Goal: Task Accomplishment & Management: Complete application form

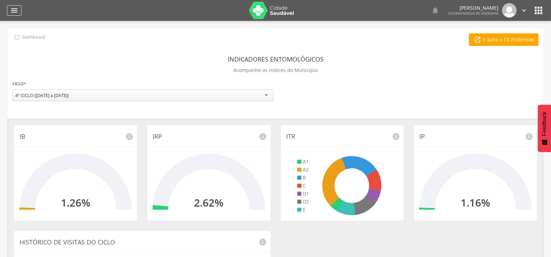
click at [13, 9] on icon "" at bounding box center [14, 10] width 8 height 8
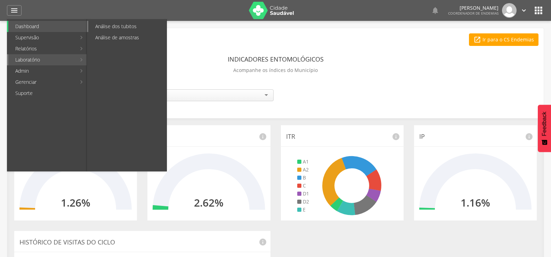
click at [105, 26] on link "Análise dos tubitos" at bounding box center [127, 26] width 78 height 11
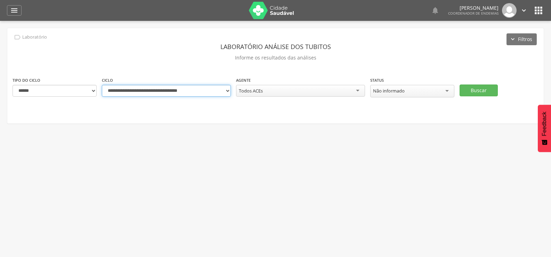
click at [228, 92] on select "**********" at bounding box center [166, 91] width 129 height 12
select select "**********"
click at [102, 85] on select "**********" at bounding box center [166, 91] width 129 height 12
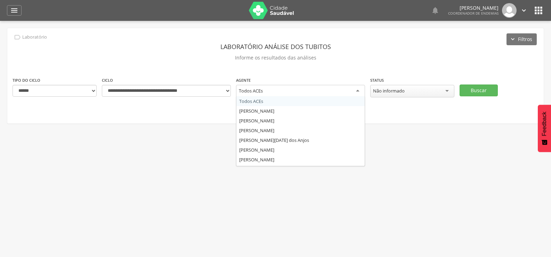
click at [274, 87] on div "Todos ACEs" at bounding box center [300, 91] width 129 height 13
type input "****"
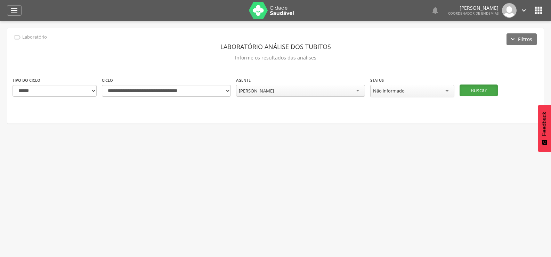
click at [480, 84] on button "Buscar" at bounding box center [478, 90] width 38 height 12
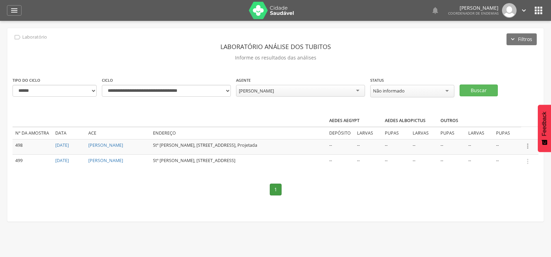
click at [527, 142] on icon "" at bounding box center [528, 146] width 8 height 8
click at [513, 132] on link "Informar resultado" at bounding box center [503, 134] width 55 height 9
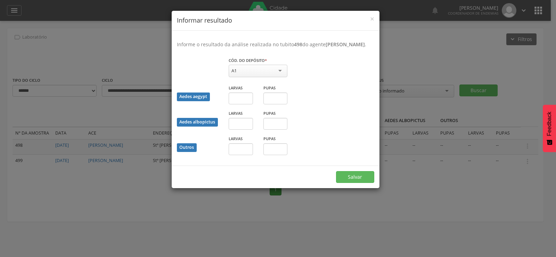
click at [261, 77] on div "A1" at bounding box center [258, 71] width 59 height 13
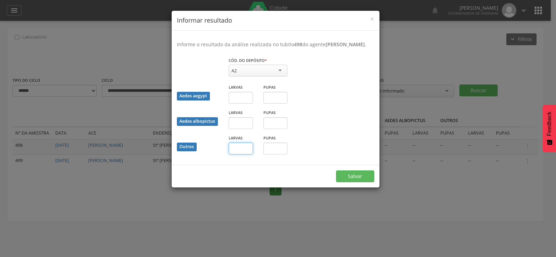
click at [244, 154] on input "text" at bounding box center [241, 149] width 24 height 12
type input "*"
drag, startPoint x: 271, startPoint y: 153, endPoint x: 271, endPoint y: 161, distance: 7.6
click at [271, 154] on input "text" at bounding box center [275, 149] width 24 height 12
type input "*"
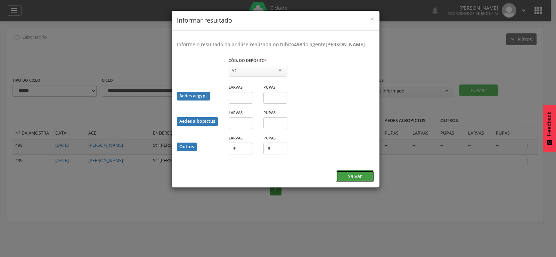
click at [350, 182] on button "Salvar" at bounding box center [355, 176] width 38 height 12
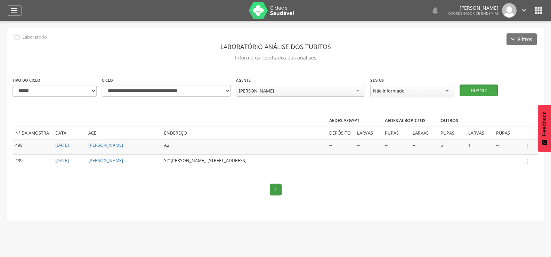
click at [486, 89] on button "Buscar" at bounding box center [478, 90] width 38 height 12
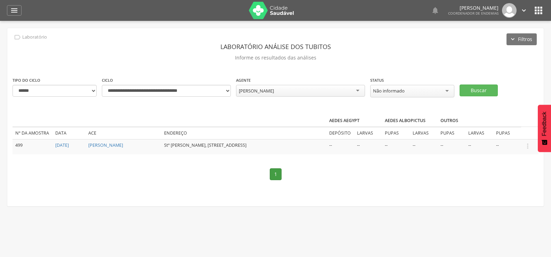
click at [528, 140] on td " Informar resultado" at bounding box center [529, 146] width 17 height 15
click at [531, 142] on icon "" at bounding box center [528, 146] width 8 height 8
click at [507, 130] on link "Informar resultado" at bounding box center [503, 134] width 55 height 9
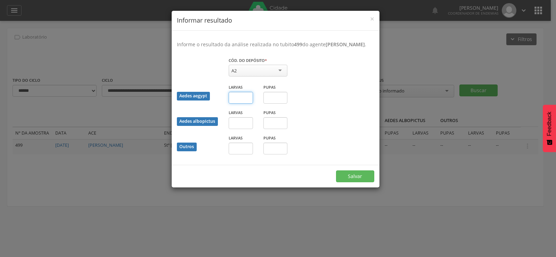
click at [241, 104] on input "text" at bounding box center [241, 98] width 24 height 12
type input "*"
click at [274, 104] on input "text" at bounding box center [275, 98] width 24 height 12
type input "*"
drag, startPoint x: 357, startPoint y: 181, endPoint x: 415, endPoint y: 141, distance: 71.0
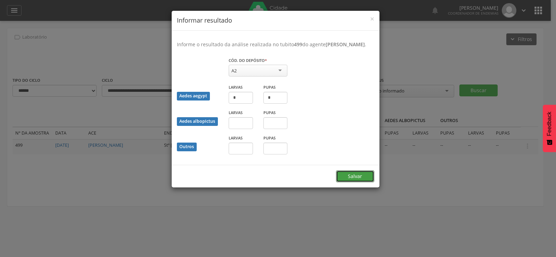
click at [358, 180] on button "Salvar" at bounding box center [355, 176] width 38 height 12
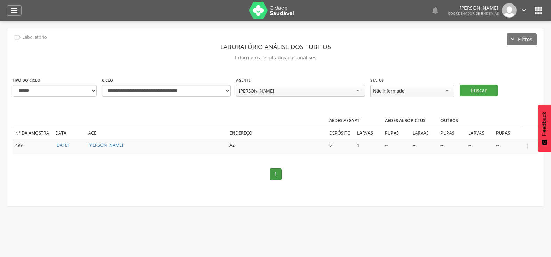
click at [488, 86] on button "Buscar" at bounding box center [478, 90] width 38 height 12
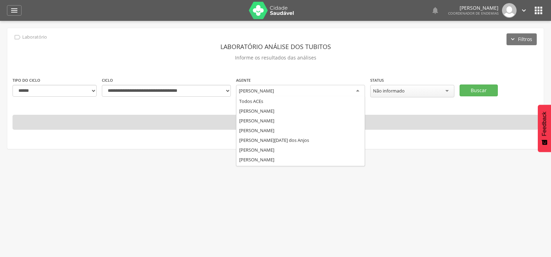
click at [300, 85] on div "[PERSON_NAME]" at bounding box center [300, 91] width 129 height 13
type input "**"
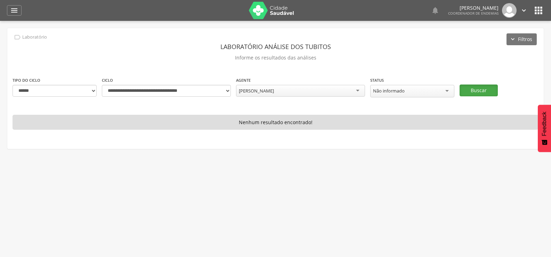
click at [480, 86] on button "Buscar" at bounding box center [478, 90] width 38 height 12
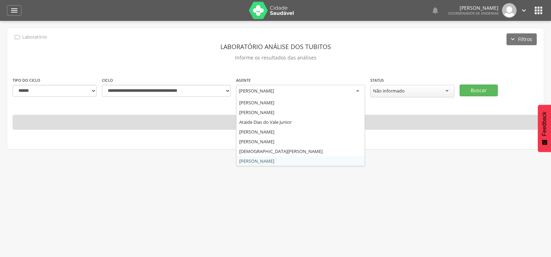
click at [290, 89] on div "[PERSON_NAME]" at bounding box center [300, 91] width 129 height 13
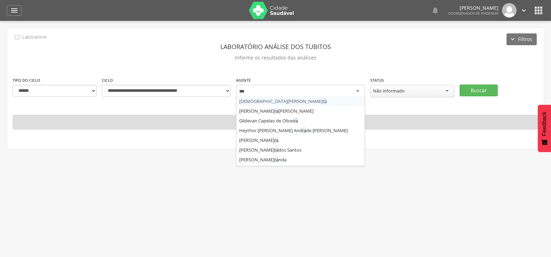
scroll to position [0, 0]
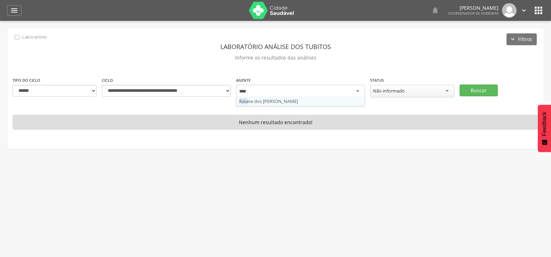
type input "*****"
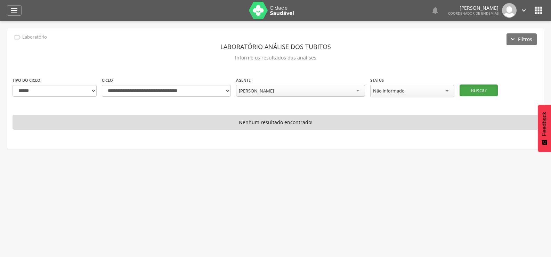
click at [469, 87] on button "Buscar" at bounding box center [478, 90] width 38 height 12
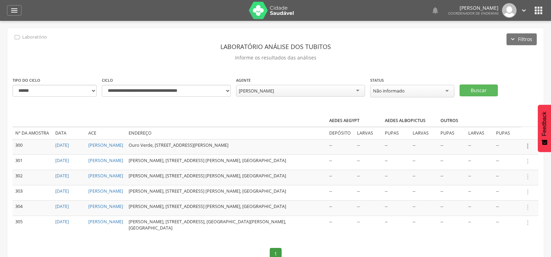
click at [526, 144] on icon "" at bounding box center [528, 146] width 8 height 8
click at [508, 132] on link "Informar resultado" at bounding box center [503, 134] width 55 height 9
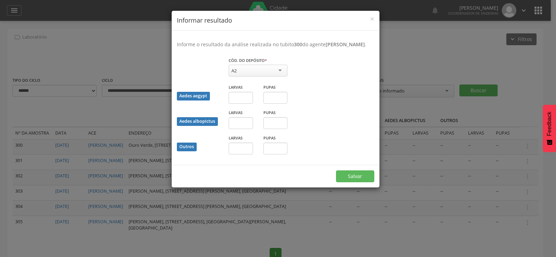
click at [254, 76] on div "A2" at bounding box center [258, 71] width 59 height 12
click at [241, 104] on input "text" at bounding box center [241, 98] width 24 height 12
type input "*"
click at [279, 101] on input "text" at bounding box center [275, 98] width 24 height 12
type input "*"
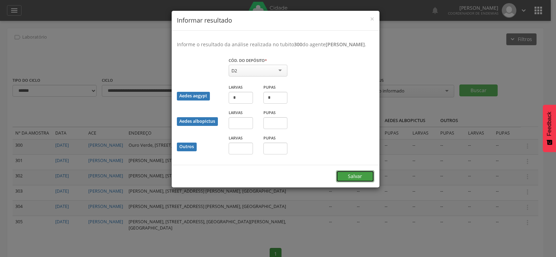
click at [356, 178] on button "Salvar" at bounding box center [355, 176] width 38 height 12
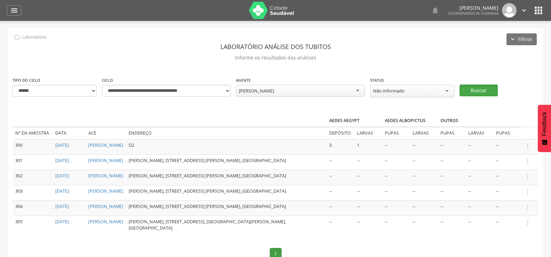
click at [489, 88] on button "Buscar" at bounding box center [478, 90] width 38 height 12
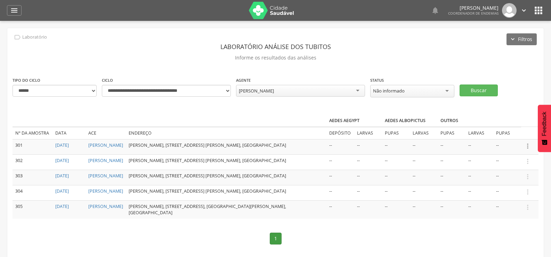
click at [528, 143] on icon "" at bounding box center [528, 146] width 8 height 8
click at [519, 131] on link "Informar resultado" at bounding box center [503, 134] width 55 height 9
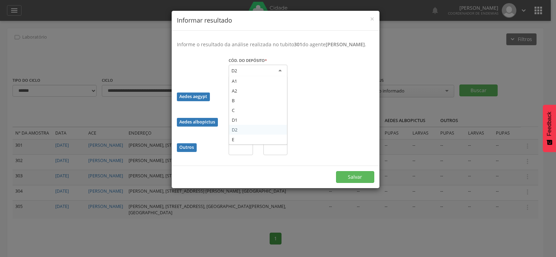
click at [265, 76] on div "D2" at bounding box center [258, 71] width 59 height 13
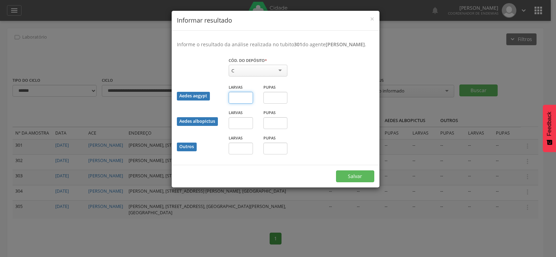
click at [244, 104] on input "text" at bounding box center [241, 98] width 24 height 12
type input "*"
click at [271, 104] on input "text" at bounding box center [275, 98] width 24 height 12
type input "*"
click at [353, 181] on button "Salvar" at bounding box center [355, 176] width 38 height 12
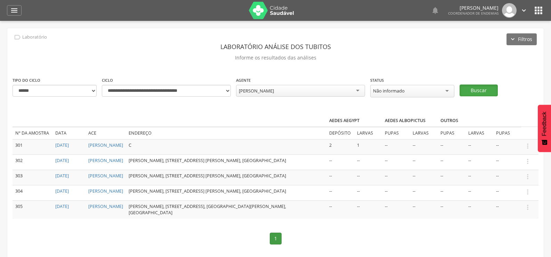
click at [474, 88] on button "Buscar" at bounding box center [478, 90] width 38 height 12
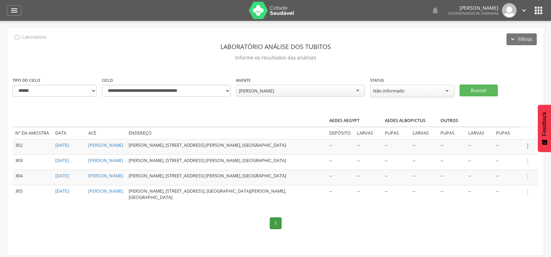
click at [527, 144] on icon "" at bounding box center [528, 146] width 8 height 8
click at [503, 130] on link "Informar resultado" at bounding box center [503, 134] width 55 height 9
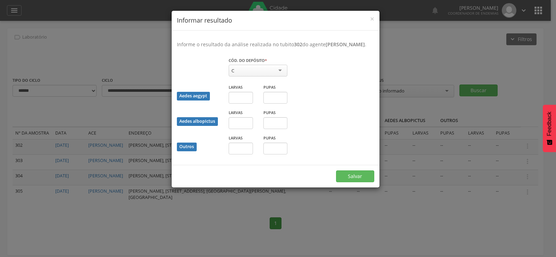
click at [260, 76] on div "C" at bounding box center [258, 71] width 59 height 12
click at [239, 102] on input "text" at bounding box center [241, 98] width 24 height 12
type input "*"
drag, startPoint x: 358, startPoint y: 183, endPoint x: 417, endPoint y: 162, distance: 63.2
click at [359, 182] on button "Salvar" at bounding box center [355, 176] width 38 height 12
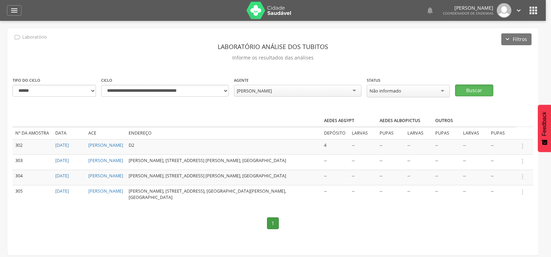
click at [486, 90] on button "Buscar" at bounding box center [474, 90] width 38 height 12
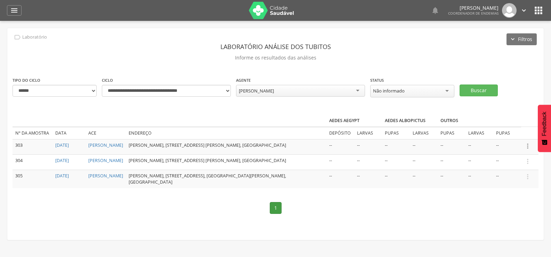
click at [527, 143] on icon "" at bounding box center [528, 146] width 8 height 8
click at [504, 132] on link "Informar resultado" at bounding box center [503, 134] width 55 height 9
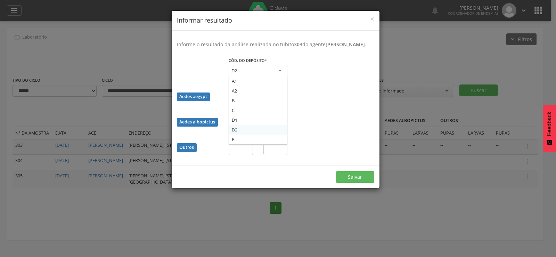
click at [259, 77] on div "D2" at bounding box center [258, 71] width 59 height 13
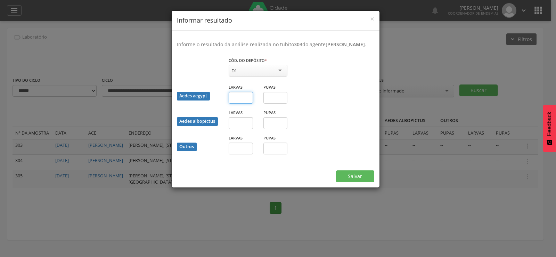
click at [240, 104] on input "text" at bounding box center [241, 98] width 24 height 12
type input "*"
click at [350, 180] on button "Salvar" at bounding box center [355, 176] width 38 height 12
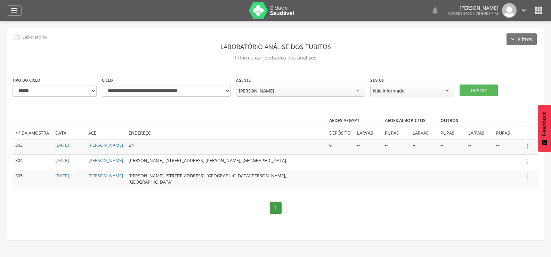
click at [527, 144] on icon "" at bounding box center [528, 146] width 8 height 8
click at [518, 131] on link "Informar resultado" at bounding box center [503, 134] width 55 height 9
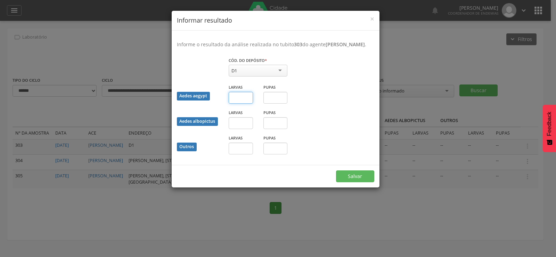
click at [237, 104] on input "text" at bounding box center [241, 98] width 24 height 12
type input "*"
click at [347, 182] on button "Salvar" at bounding box center [355, 176] width 38 height 12
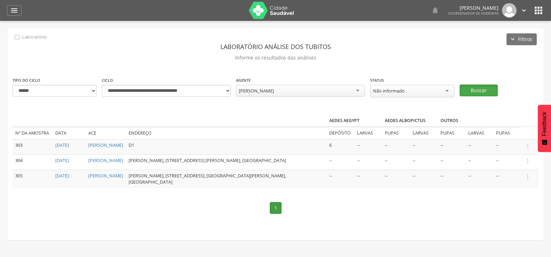
click at [479, 87] on button "Buscar" at bounding box center [478, 90] width 38 height 12
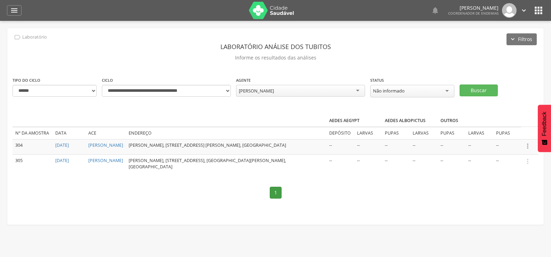
click at [527, 145] on icon "" at bounding box center [528, 146] width 8 height 8
click at [507, 131] on link "Informar resultado" at bounding box center [503, 134] width 55 height 9
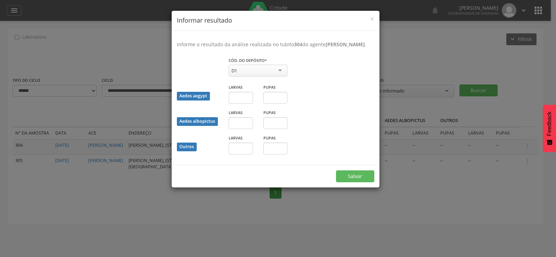
click at [271, 74] on div "D1" at bounding box center [258, 71] width 59 height 12
click at [237, 104] on input "text" at bounding box center [241, 98] width 24 height 12
type input "*"
click at [278, 104] on input "text" at bounding box center [275, 98] width 24 height 12
type input "*"
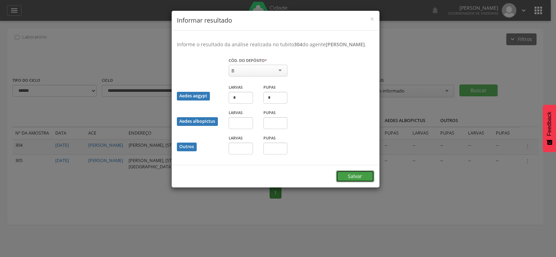
click at [364, 182] on button "Salvar" at bounding box center [355, 176] width 38 height 12
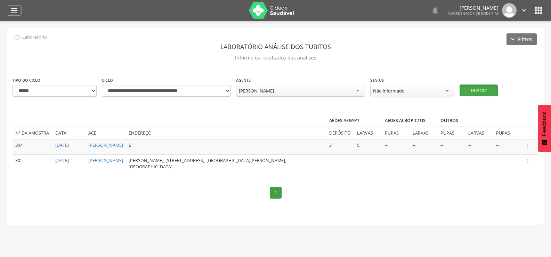
click at [478, 87] on button "Buscar" at bounding box center [478, 90] width 38 height 12
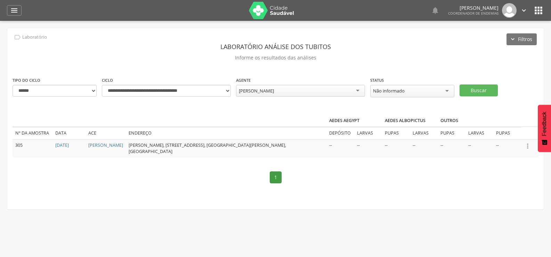
click at [527, 145] on icon "" at bounding box center [528, 146] width 8 height 8
click at [512, 133] on link "Informar resultado" at bounding box center [503, 134] width 55 height 9
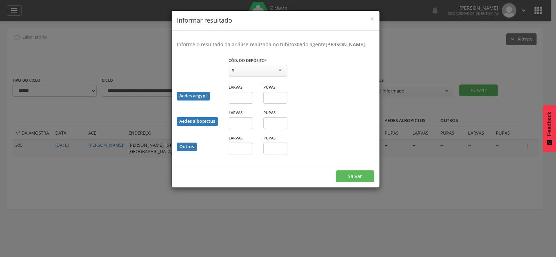
click at [269, 73] on div "B" at bounding box center [258, 71] width 59 height 12
drag, startPoint x: 246, startPoint y: 134, endPoint x: 242, endPoint y: 120, distance: 14.4
click at [243, 104] on input "text" at bounding box center [241, 98] width 24 height 12
type input "*"
click at [281, 104] on input "text" at bounding box center [275, 98] width 24 height 12
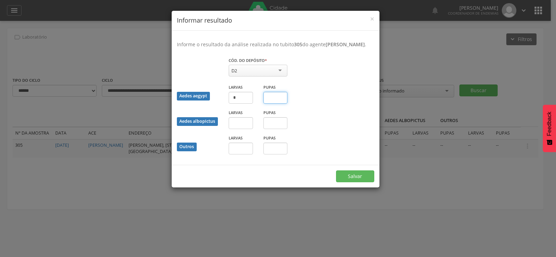
type input "*"
click at [357, 182] on button "Salvar" at bounding box center [355, 176] width 38 height 12
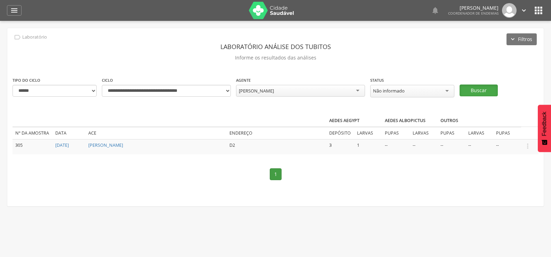
click at [476, 86] on button "Buscar" at bounding box center [478, 90] width 38 height 12
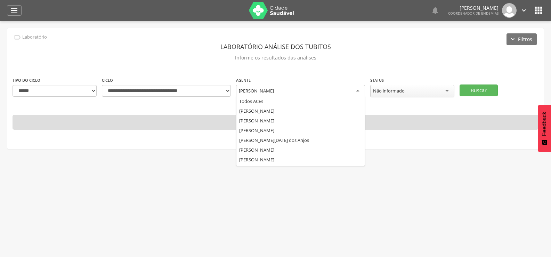
click at [297, 91] on div "[PERSON_NAME]" at bounding box center [300, 91] width 129 height 13
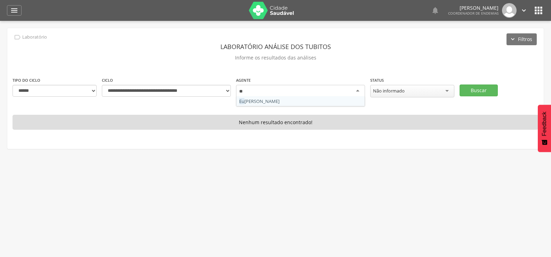
type input "***"
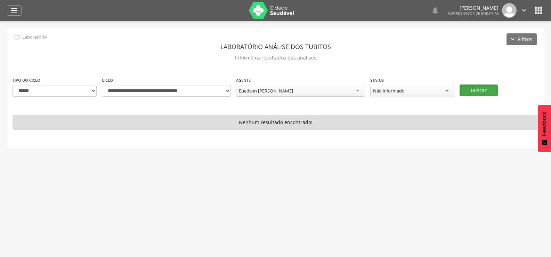
click at [482, 86] on button "Buscar" at bounding box center [478, 90] width 38 height 12
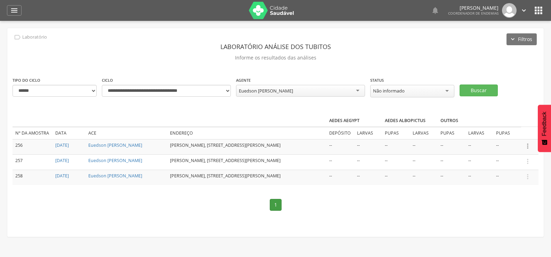
click at [528, 145] on icon "" at bounding box center [528, 146] width 8 height 8
click at [513, 130] on link "Informar resultado" at bounding box center [503, 134] width 55 height 9
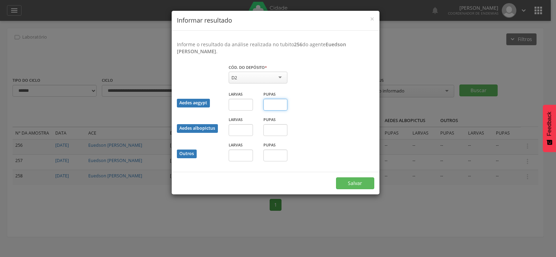
click at [267, 106] on input "text" at bounding box center [275, 105] width 24 height 12
type input "*"
click at [347, 182] on button "Salvar" at bounding box center [355, 183] width 38 height 12
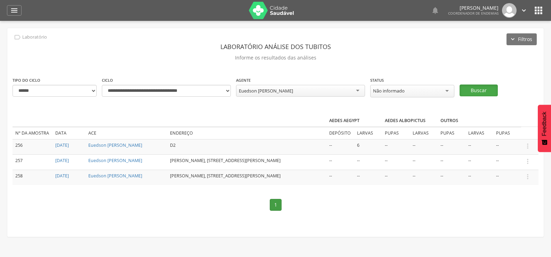
click at [488, 90] on button "Buscar" at bounding box center [478, 90] width 38 height 12
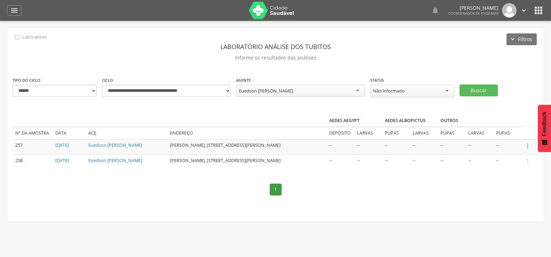
click at [526, 145] on icon "" at bounding box center [528, 146] width 8 height 8
click at [506, 131] on link "Informar resultado" at bounding box center [503, 134] width 55 height 9
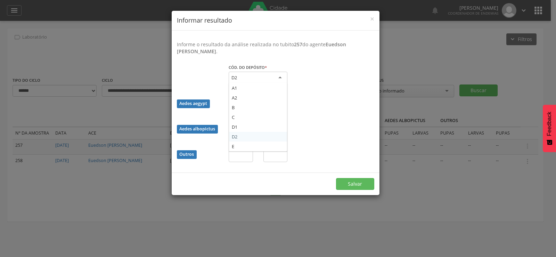
click at [271, 74] on div "D2" at bounding box center [258, 78] width 59 height 13
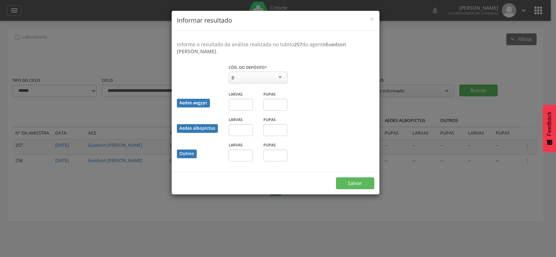
drag, startPoint x: 245, startPoint y: 106, endPoint x: 245, endPoint y: 96, distance: 10.4
drag, startPoint x: 245, startPoint y: 93, endPoint x: 244, endPoint y: 101, distance: 7.7
click at [244, 101] on div "Larvas" at bounding box center [241, 100] width 24 height 20
click at [242, 107] on input "text" at bounding box center [241, 105] width 24 height 12
type input "*"
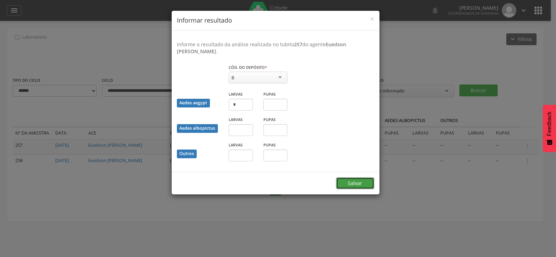
click at [359, 186] on button "Salvar" at bounding box center [355, 183] width 38 height 12
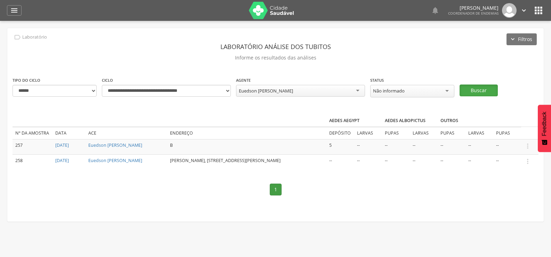
click at [477, 89] on button "Buscar" at bounding box center [478, 90] width 38 height 12
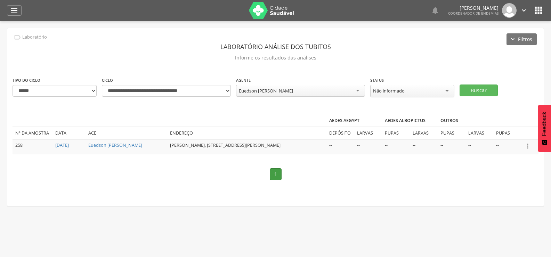
click at [529, 144] on icon "" at bounding box center [528, 146] width 8 height 8
click at [491, 131] on link "Informar resultado" at bounding box center [503, 134] width 55 height 9
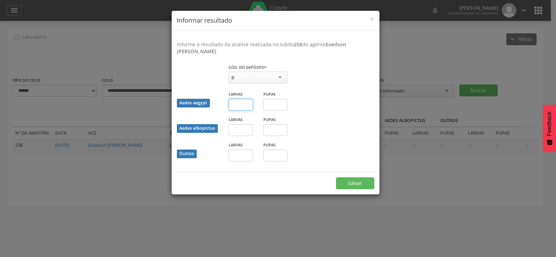
drag, startPoint x: 233, startPoint y: 104, endPoint x: 234, endPoint y: 111, distance: 7.0
click at [233, 104] on input "text" at bounding box center [241, 105] width 24 height 12
type input "*"
click at [273, 103] on input "text" at bounding box center [275, 105] width 24 height 12
type input "*"
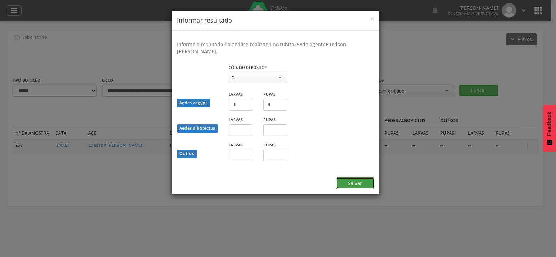
click at [354, 180] on button "Salvar" at bounding box center [355, 183] width 38 height 12
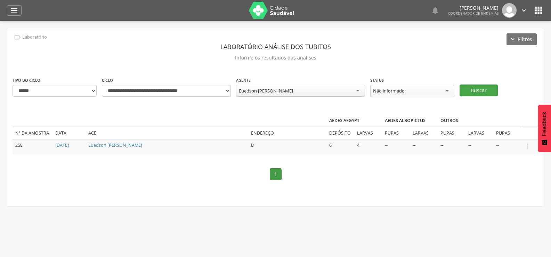
click at [469, 88] on button "Buscar" at bounding box center [478, 90] width 38 height 12
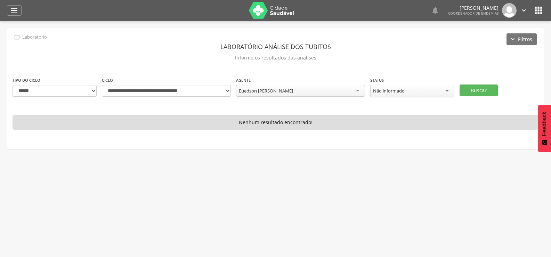
click at [298, 88] on div "Euedson [PERSON_NAME]" at bounding box center [300, 91] width 129 height 12
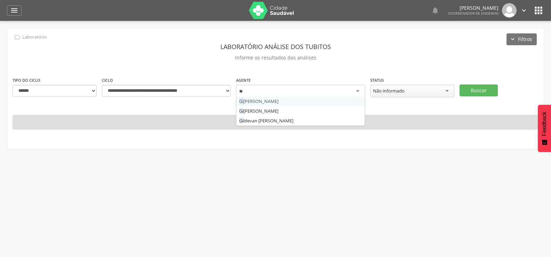
type input "***"
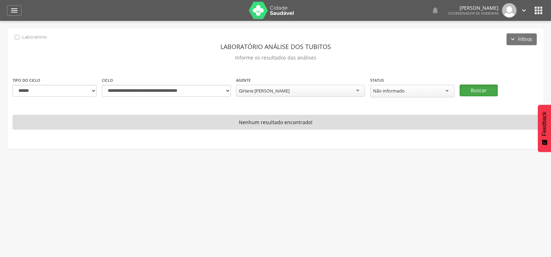
click at [468, 87] on button "Buscar" at bounding box center [478, 90] width 38 height 12
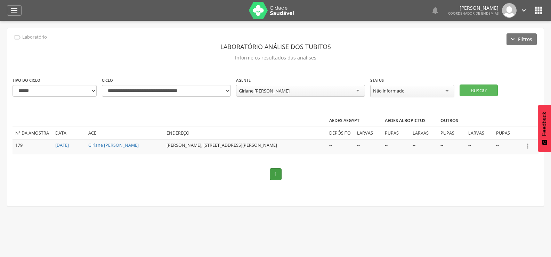
click at [528, 146] on icon "" at bounding box center [528, 146] width 8 height 8
click at [519, 131] on link "Informar resultado" at bounding box center [503, 134] width 55 height 9
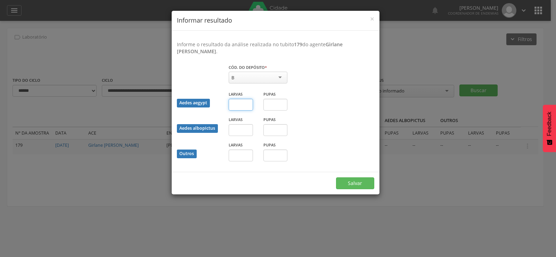
click at [242, 106] on input "text" at bounding box center [241, 105] width 24 height 12
type input "*"
click at [275, 105] on input "text" at bounding box center [275, 105] width 24 height 12
type input "*"
click at [358, 184] on button "Salvar" at bounding box center [355, 183] width 38 height 12
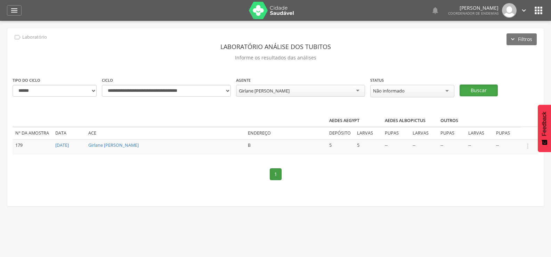
click at [469, 88] on button "Buscar" at bounding box center [478, 90] width 38 height 12
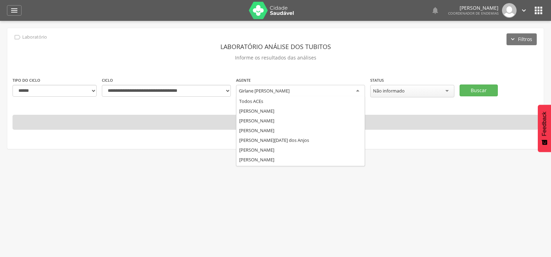
click at [295, 89] on div "Girlane [PERSON_NAME]" at bounding box center [300, 91] width 129 height 13
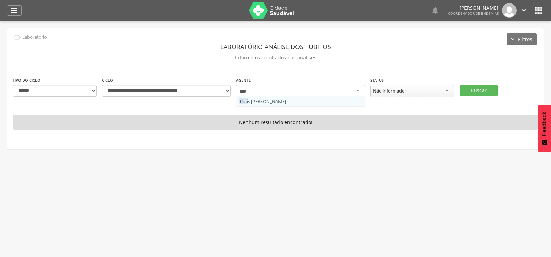
type input "*****"
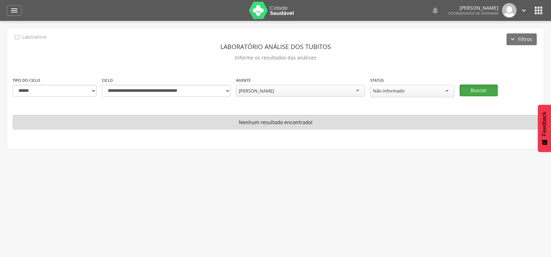
click at [469, 87] on button "Buscar" at bounding box center [478, 90] width 38 height 12
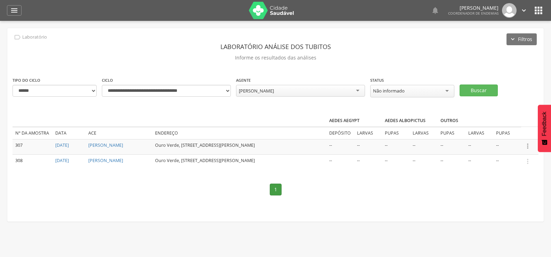
click at [529, 145] on icon "" at bounding box center [528, 146] width 8 height 8
click at [513, 132] on link "Informar resultado" at bounding box center [503, 134] width 55 height 9
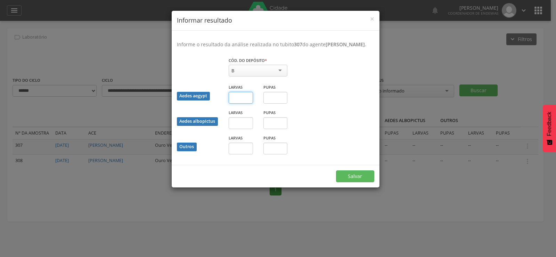
click at [246, 104] on input "text" at bounding box center [241, 98] width 24 height 12
type input "*"
drag, startPoint x: 276, startPoint y: 103, endPoint x: 275, endPoint y: 110, distance: 7.7
click at [276, 104] on input "text" at bounding box center [275, 98] width 24 height 12
type input "*"
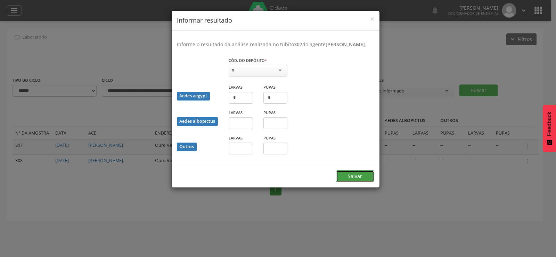
click at [361, 182] on button "Salvar" at bounding box center [355, 176] width 38 height 12
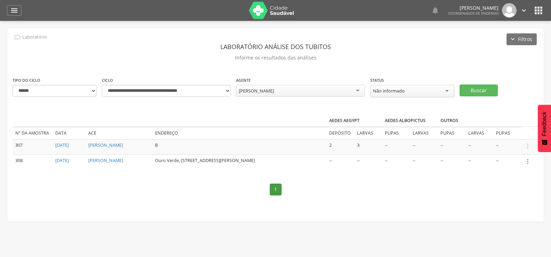
click at [527, 158] on icon "" at bounding box center [528, 161] width 8 height 8
click at [507, 146] on link "Informar resultado" at bounding box center [503, 149] width 55 height 9
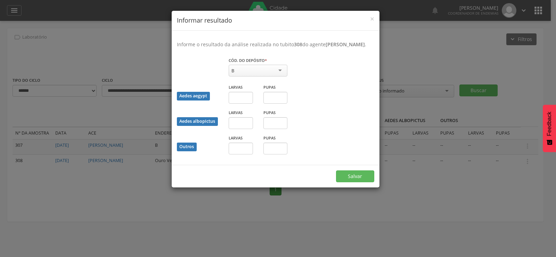
click at [247, 74] on div "B" at bounding box center [258, 71] width 59 height 12
click at [241, 104] on input "text" at bounding box center [241, 98] width 24 height 12
type input "*"
click at [275, 103] on input "text" at bounding box center [275, 98] width 24 height 12
type input "*"
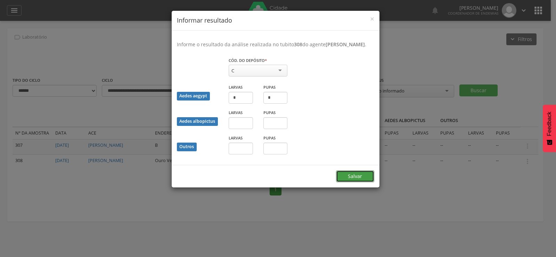
click at [349, 180] on button "Salvar" at bounding box center [355, 176] width 38 height 12
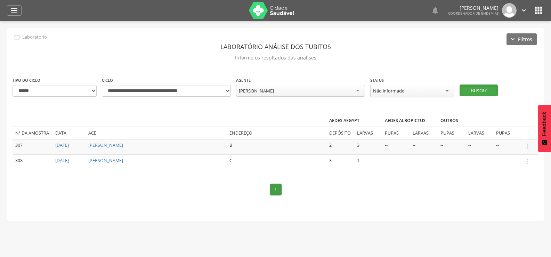
click at [476, 89] on button "Buscar" at bounding box center [478, 90] width 38 height 12
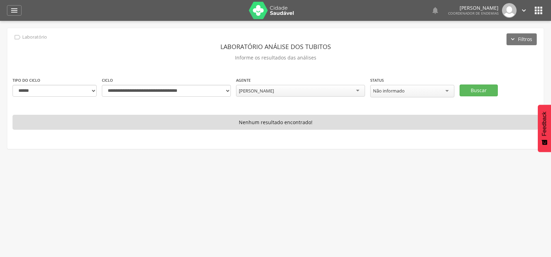
click at [297, 89] on div "[PERSON_NAME]" at bounding box center [300, 91] width 129 height 12
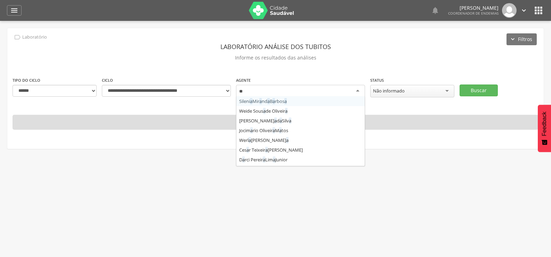
scroll to position [68, 0]
type input "***"
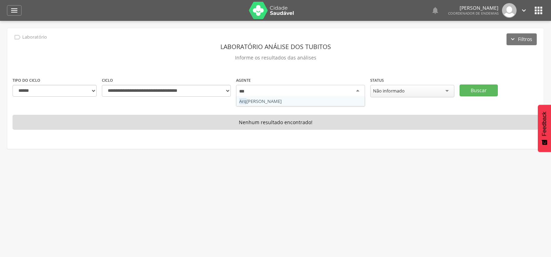
scroll to position [0, 0]
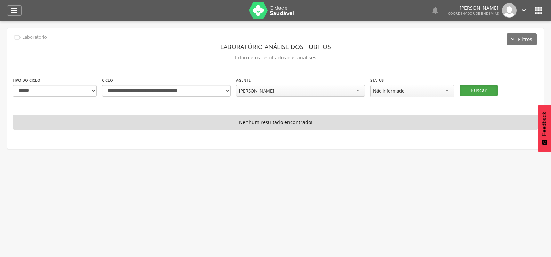
click at [480, 88] on button "Buscar" at bounding box center [478, 90] width 38 height 12
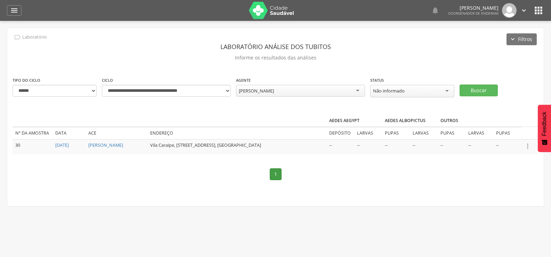
click at [529, 142] on icon "" at bounding box center [528, 146] width 8 height 8
click at [512, 128] on ul "Informar resultado" at bounding box center [504, 134] width 56 height 13
click at [528, 145] on icon "" at bounding box center [528, 146] width 8 height 8
click at [514, 132] on link "Informar resultado" at bounding box center [503, 134] width 55 height 9
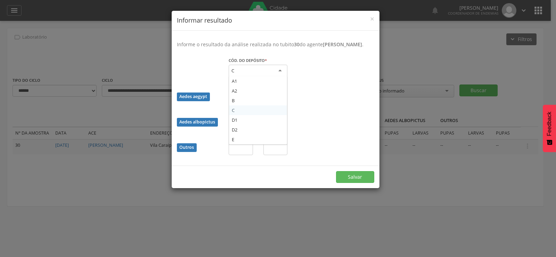
click at [270, 75] on div "C" at bounding box center [258, 71] width 59 height 13
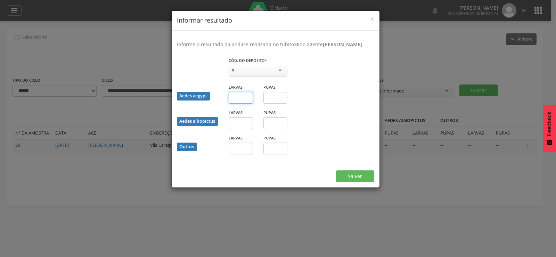
click at [240, 104] on input "text" at bounding box center [241, 98] width 24 height 12
type input "*"
click at [276, 104] on input "text" at bounding box center [275, 98] width 24 height 12
type input "*"
click at [364, 182] on button "Salvar" at bounding box center [355, 176] width 38 height 12
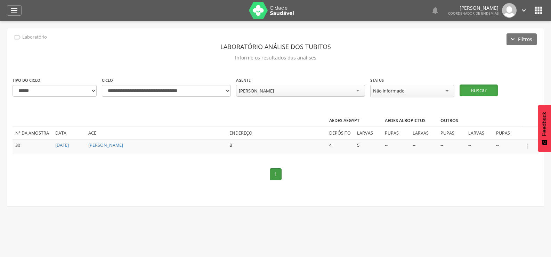
click at [480, 86] on button "Buscar" at bounding box center [478, 90] width 38 height 12
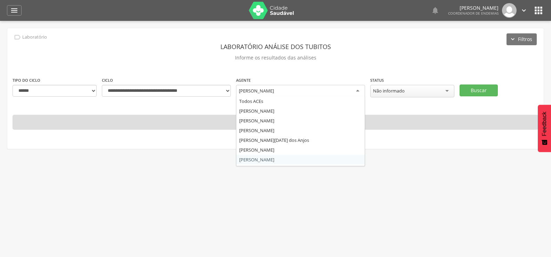
click at [314, 89] on div "[PERSON_NAME]" at bounding box center [300, 91] width 129 height 13
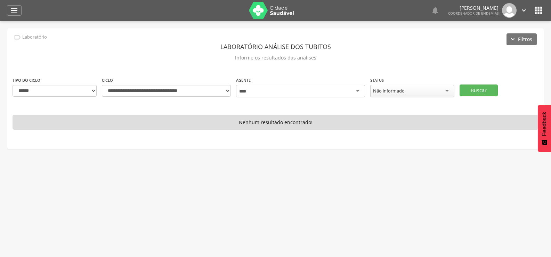
type input "***"
click at [472, 89] on button "Buscar" at bounding box center [478, 90] width 38 height 12
click at [479, 87] on button "Buscar" at bounding box center [478, 90] width 38 height 12
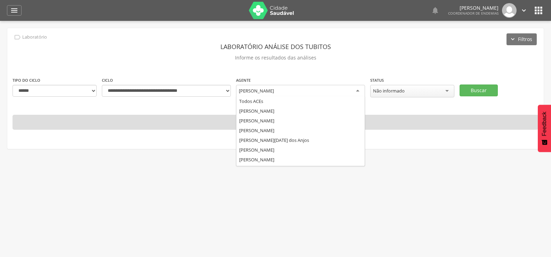
click at [274, 88] on div "[PERSON_NAME]" at bounding box center [256, 91] width 35 height 6
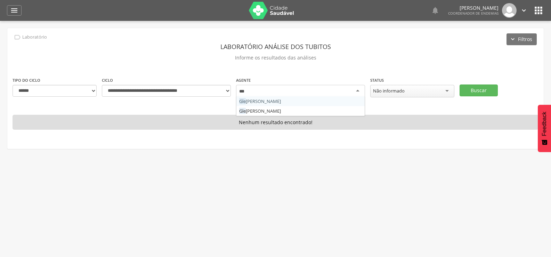
type input "****"
click at [478, 86] on button "Buscar" at bounding box center [478, 90] width 38 height 12
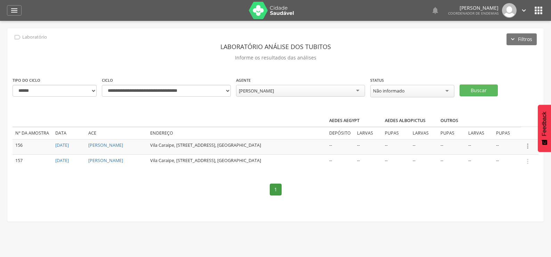
click at [527, 143] on icon "" at bounding box center [528, 146] width 8 height 8
click at [506, 134] on link "Informar resultado" at bounding box center [503, 134] width 55 height 9
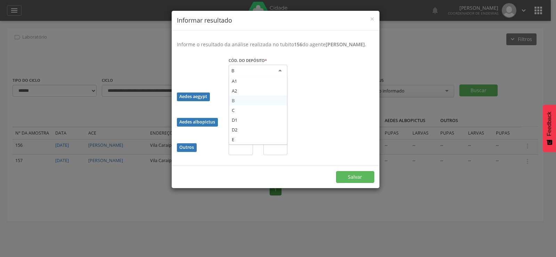
click at [245, 75] on div "B" at bounding box center [258, 71] width 59 height 13
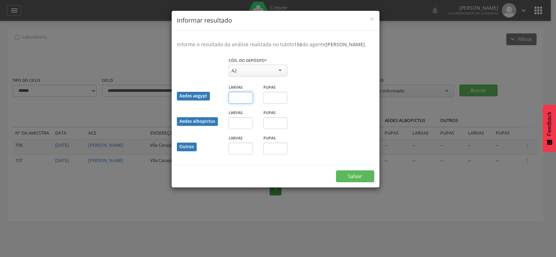
click at [241, 104] on input "text" at bounding box center [241, 98] width 24 height 12
type input "*"
click at [354, 182] on button "Salvar" at bounding box center [355, 176] width 38 height 12
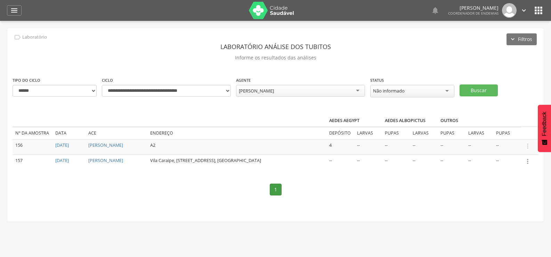
click at [526, 158] on icon "" at bounding box center [528, 161] width 8 height 8
click at [500, 148] on link "Informar resultado" at bounding box center [503, 149] width 55 height 9
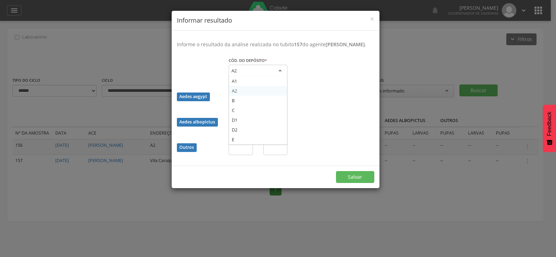
click at [262, 76] on div "A2" at bounding box center [258, 71] width 59 height 13
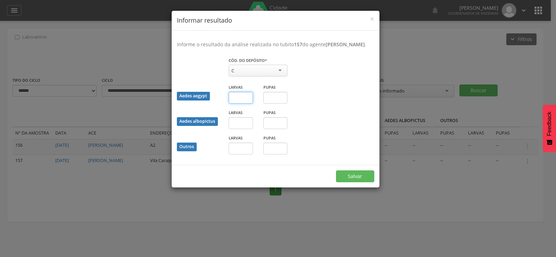
click at [242, 104] on input "text" at bounding box center [241, 98] width 24 height 12
click at [357, 182] on button "Salvar" at bounding box center [355, 176] width 38 height 12
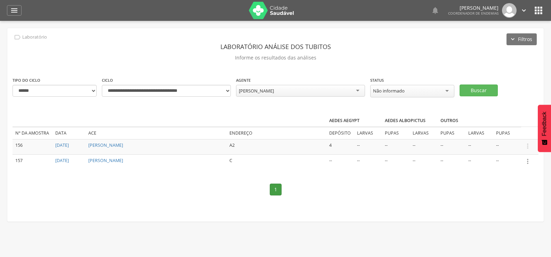
click at [526, 160] on icon "" at bounding box center [528, 161] width 8 height 8
click at [488, 147] on link "Informar resultado" at bounding box center [503, 149] width 55 height 9
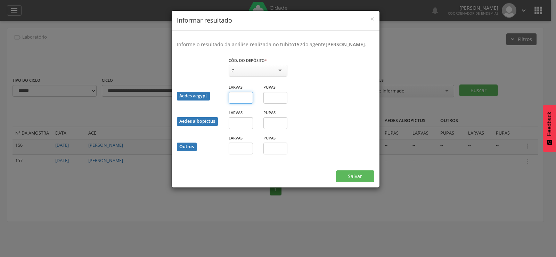
click at [243, 104] on input "text" at bounding box center [241, 98] width 24 height 12
type input "*"
click at [362, 182] on button "Salvar" at bounding box center [355, 176] width 38 height 12
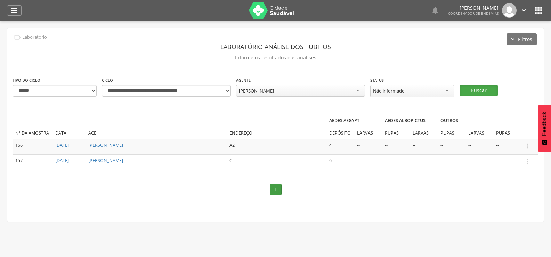
click at [474, 88] on button "Buscar" at bounding box center [478, 90] width 38 height 12
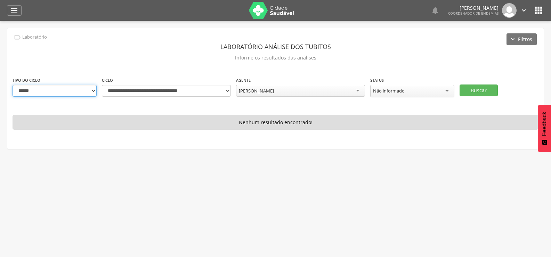
click at [92, 91] on select "**********" at bounding box center [55, 91] width 84 height 12
select select "*"
click at [13, 85] on select "**********" at bounding box center [55, 91] width 84 height 12
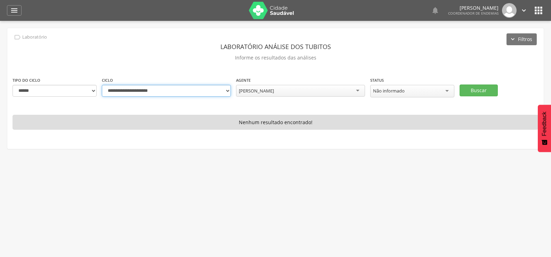
click at [228, 89] on select "**********" at bounding box center [166, 91] width 129 height 12
click at [102, 85] on select "**********" at bounding box center [166, 91] width 129 height 12
click at [484, 87] on button "Buscar" at bounding box center [478, 90] width 38 height 12
click at [221, 90] on select "**********" at bounding box center [166, 91] width 129 height 12
select select "**********"
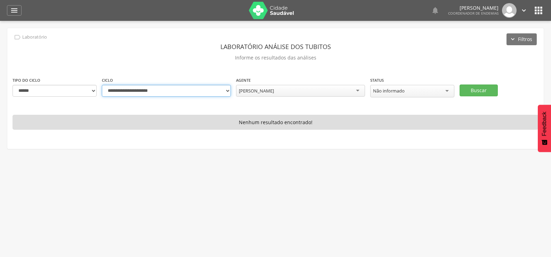
click at [102, 85] on select "**********" at bounding box center [166, 91] width 129 height 12
click at [486, 88] on button "Buscar" at bounding box center [478, 90] width 38 height 12
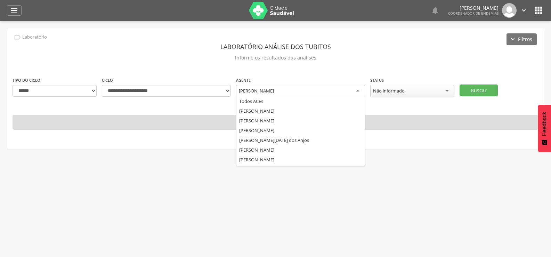
click at [307, 89] on div "[PERSON_NAME]" at bounding box center [300, 91] width 129 height 13
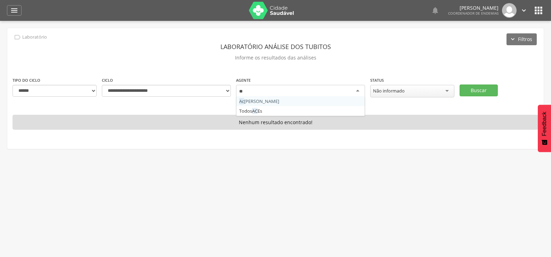
type input "***"
click at [480, 89] on button "Buscar" at bounding box center [478, 90] width 38 height 12
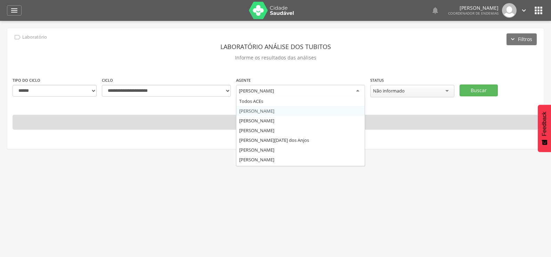
click at [301, 88] on div "[PERSON_NAME]" at bounding box center [300, 91] width 129 height 13
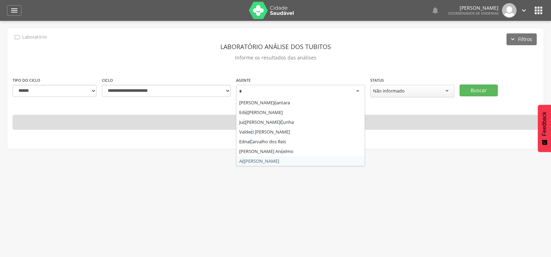
type input "**"
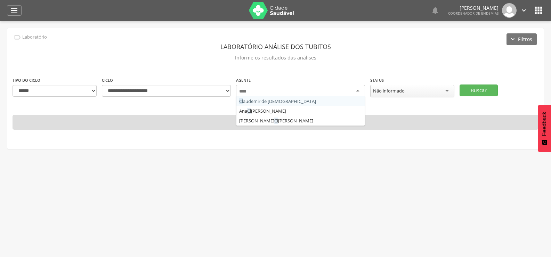
scroll to position [0, 0]
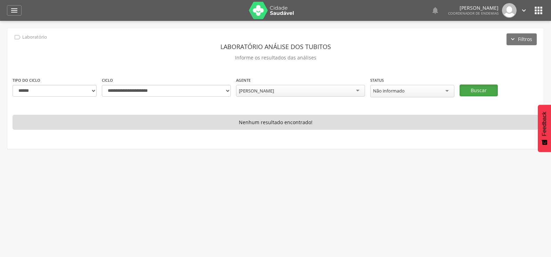
click at [478, 87] on button "Buscar" at bounding box center [478, 90] width 38 height 12
click at [228, 90] on select "**********" at bounding box center [166, 91] width 129 height 12
select select "**********"
click at [102, 85] on select "**********" at bounding box center [166, 91] width 129 height 12
click at [484, 86] on button "Buscar" at bounding box center [478, 90] width 38 height 12
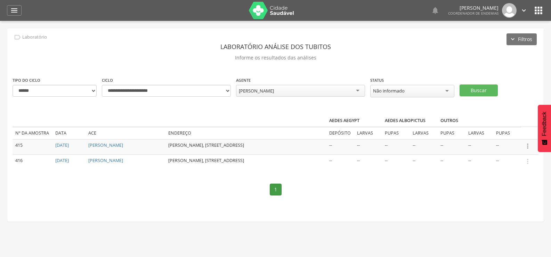
click at [527, 145] on icon "" at bounding box center [528, 146] width 8 height 8
click at [512, 132] on link "Informar resultado" at bounding box center [503, 134] width 55 height 9
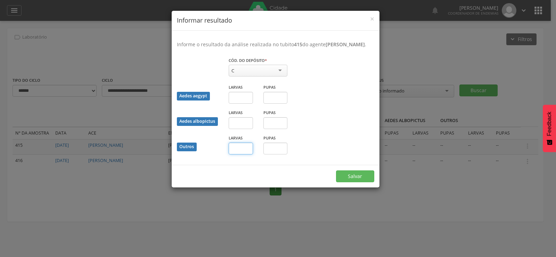
click at [239, 150] on input "text" at bounding box center [241, 149] width 24 height 12
type input "*"
click at [336, 170] on button "Salvar" at bounding box center [355, 176] width 38 height 12
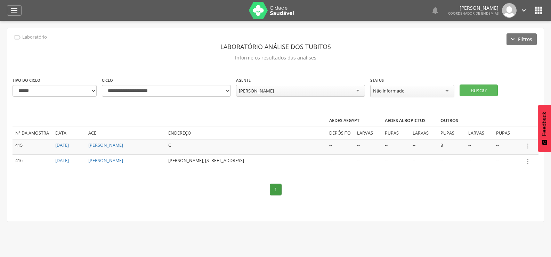
click at [528, 159] on icon "" at bounding box center [528, 161] width 8 height 8
click at [515, 146] on link "Informar resultado" at bounding box center [503, 149] width 55 height 9
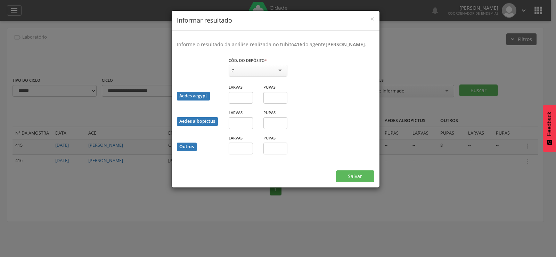
click at [247, 70] on div "C" at bounding box center [258, 71] width 59 height 12
click at [241, 148] on input "text" at bounding box center [241, 149] width 24 height 12
type input "*"
click at [336, 170] on button "Salvar" at bounding box center [355, 176] width 38 height 12
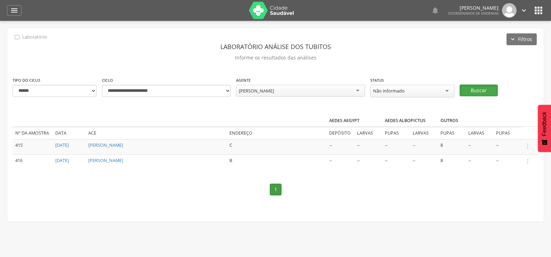
click at [484, 89] on button "Buscar" at bounding box center [478, 90] width 38 height 12
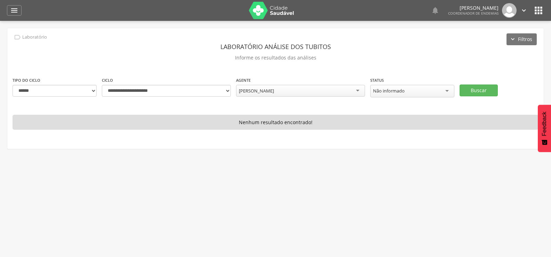
scroll to position [47, 0]
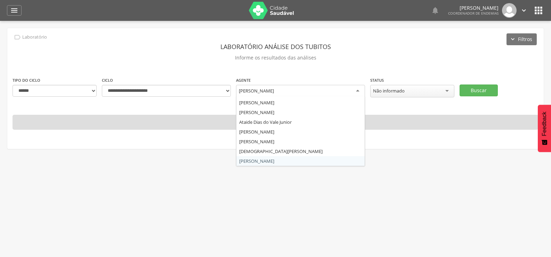
click at [286, 91] on div "[PERSON_NAME]" at bounding box center [300, 91] width 129 height 13
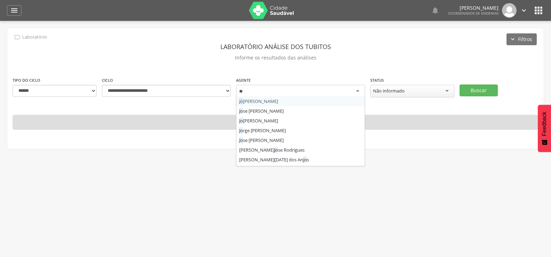
type input "***"
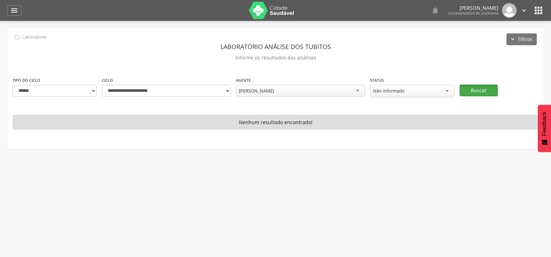
click at [474, 86] on button "Buscar" at bounding box center [478, 90] width 38 height 12
click at [473, 89] on button "Buscar" at bounding box center [478, 90] width 38 height 12
click at [89, 90] on select "**********" at bounding box center [55, 91] width 84 height 12
select select "*"
click at [13, 85] on select "**********" at bounding box center [55, 91] width 84 height 12
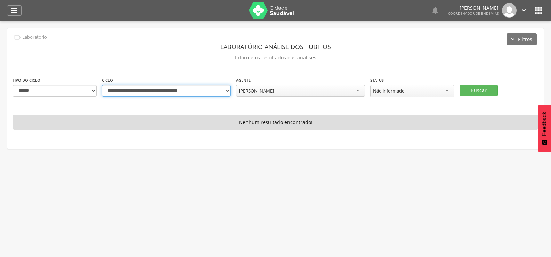
click at [226, 91] on select "**********" at bounding box center [166, 91] width 129 height 12
select select "**********"
click at [102, 85] on select "**********" at bounding box center [166, 91] width 129 height 12
click at [482, 87] on button "Buscar" at bounding box center [478, 90] width 38 height 12
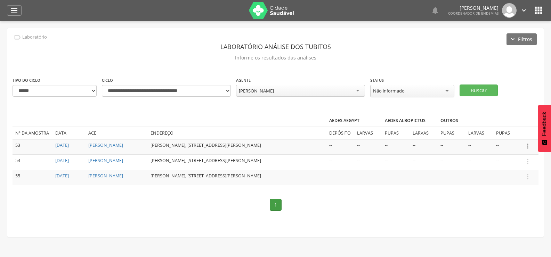
click at [527, 144] on icon "" at bounding box center [528, 146] width 8 height 8
click at [504, 133] on link "Informar resultado" at bounding box center [503, 134] width 55 height 9
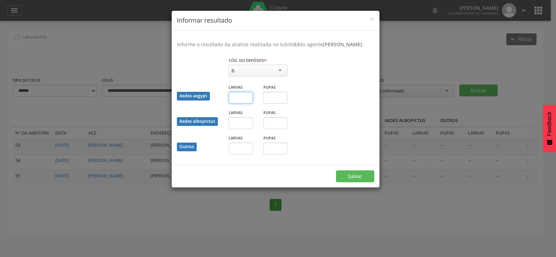
click at [249, 104] on input "text" at bounding box center [241, 98] width 24 height 12
type input "*"
click at [272, 104] on input "text" at bounding box center [275, 98] width 24 height 12
type input "*"
click at [356, 181] on button "Salvar" at bounding box center [355, 176] width 38 height 12
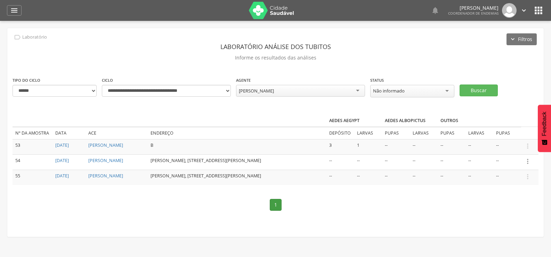
click at [527, 160] on icon "" at bounding box center [528, 161] width 8 height 8
click at [504, 146] on link "Informar resultado" at bounding box center [503, 149] width 55 height 9
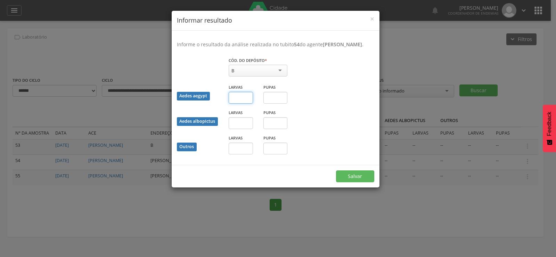
click at [242, 104] on input "text" at bounding box center [241, 98] width 24 height 12
type input "*"
drag, startPoint x: 280, startPoint y: 104, endPoint x: 279, endPoint y: 111, distance: 7.4
click at [280, 104] on input "text" at bounding box center [275, 98] width 24 height 12
type input "*"
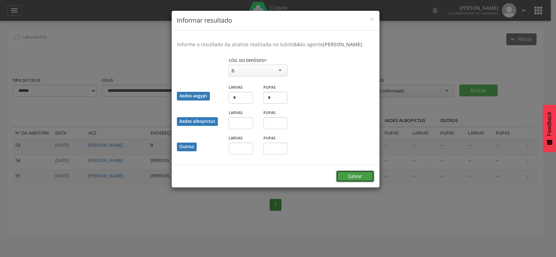
click at [343, 182] on button "Salvar" at bounding box center [355, 176] width 38 height 12
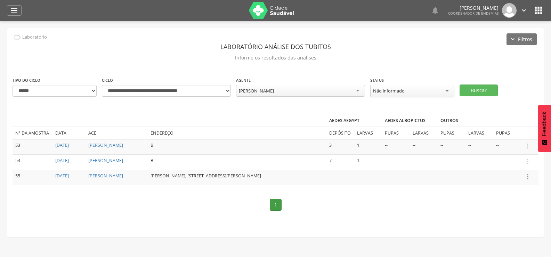
click at [527, 175] on icon "" at bounding box center [528, 177] width 8 height 8
click at [498, 162] on link "Informar resultado" at bounding box center [503, 165] width 55 height 9
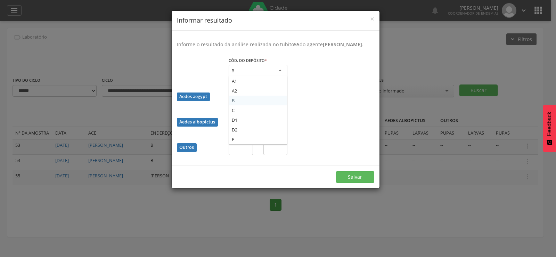
click at [261, 77] on div "B" at bounding box center [258, 71] width 59 height 13
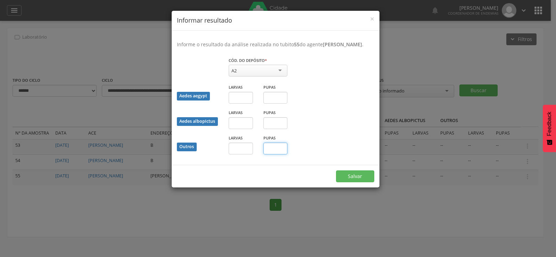
click at [271, 154] on input "text" at bounding box center [275, 149] width 24 height 12
type input "*"
click at [357, 181] on button "Salvar" at bounding box center [355, 176] width 38 height 12
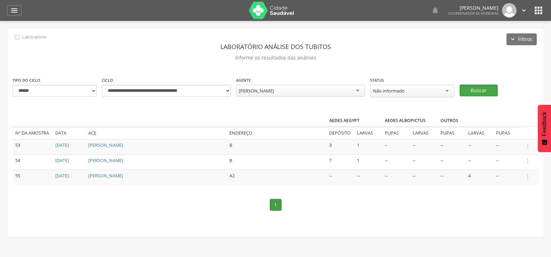
click at [474, 87] on button "Buscar" at bounding box center [478, 90] width 38 height 12
